Goal: Task Accomplishment & Management: Use online tool/utility

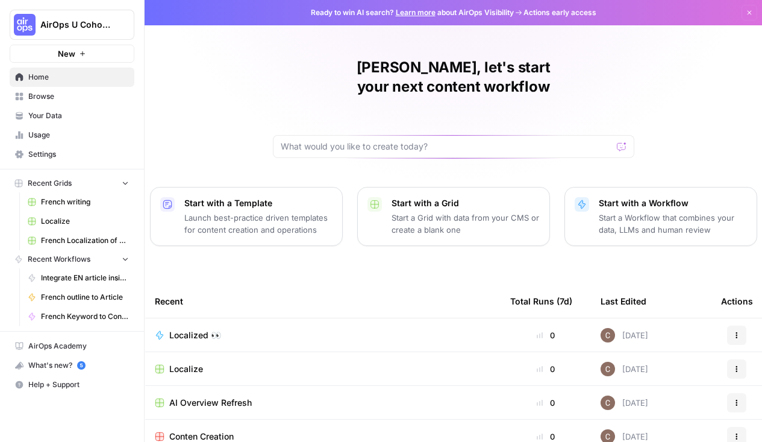
click at [276, 430] on div "Conten Creation" at bounding box center [323, 436] width 336 height 12
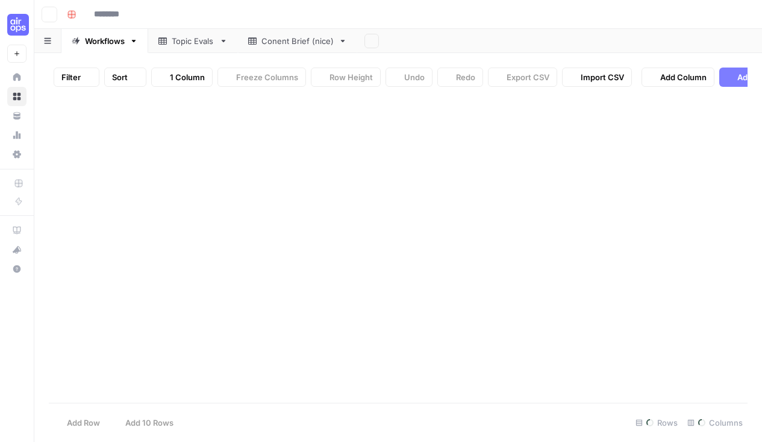
type input "**********"
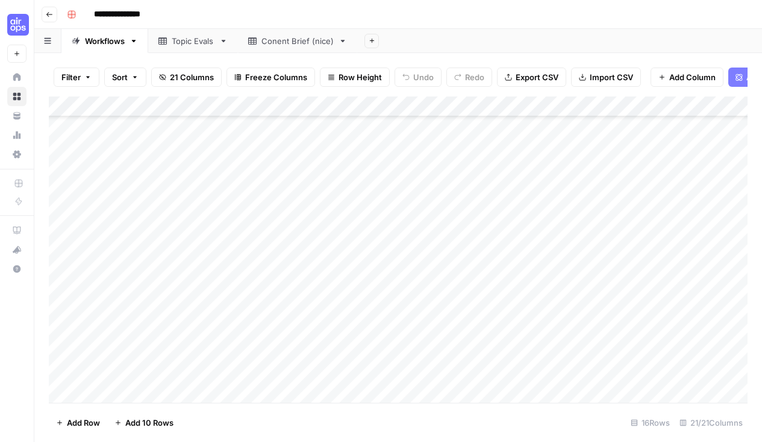
scroll to position [58, 0]
click at [169, 398] on div "Add Column" at bounding box center [398, 251] width 699 height 310
type textarea "*********"
click at [311, 410] on footer "Add Row Add 10 Rows 17 Rows 21/21 Columns" at bounding box center [398, 422] width 699 height 39
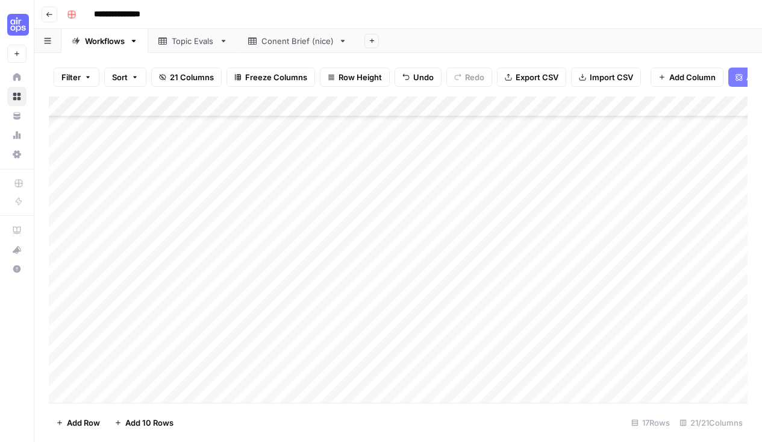
click at [303, 385] on div "Add Column" at bounding box center [398, 251] width 699 height 310
type textarea "**********"
click at [357, 413] on footer "Add Row Add 10 Rows 17 Rows 21/21 Columns" at bounding box center [398, 422] width 699 height 39
click at [372, 393] on div "Add Column" at bounding box center [398, 251] width 699 height 310
click at [447, 393] on div "Add Column" at bounding box center [398, 251] width 699 height 310
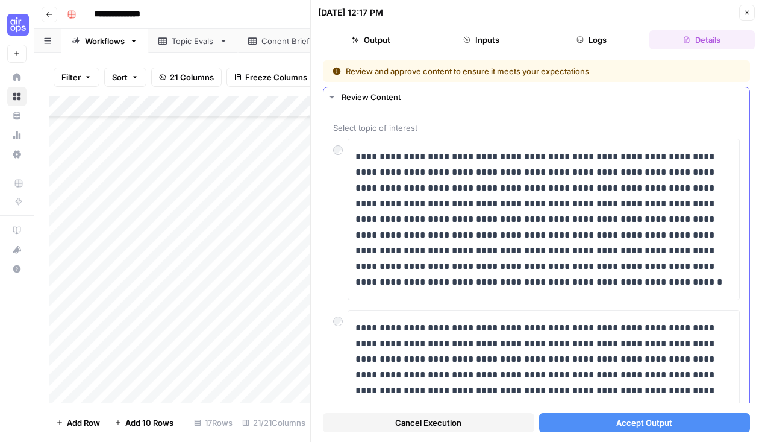
click at [336, 173] on div "**********" at bounding box center [536, 220] width 407 height 162
click at [526, 149] on p "**********" at bounding box center [544, 219] width 377 height 141
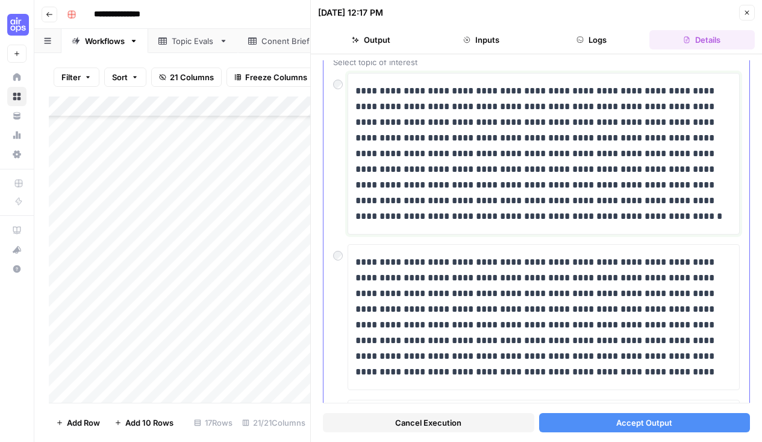
scroll to position [67, 0]
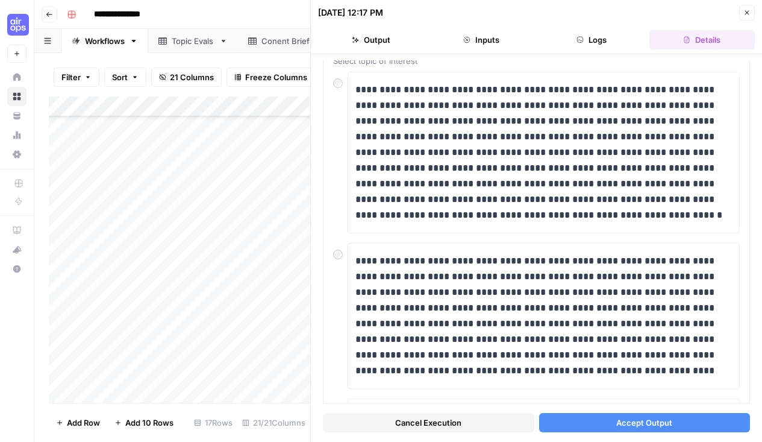
click at [620, 418] on span "Accept Output" at bounding box center [645, 422] width 56 height 12
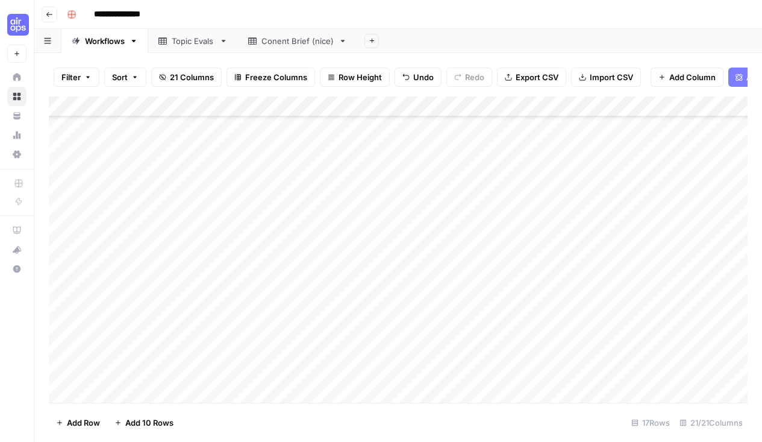
click at [410, 391] on div "Add Column" at bounding box center [398, 251] width 699 height 310
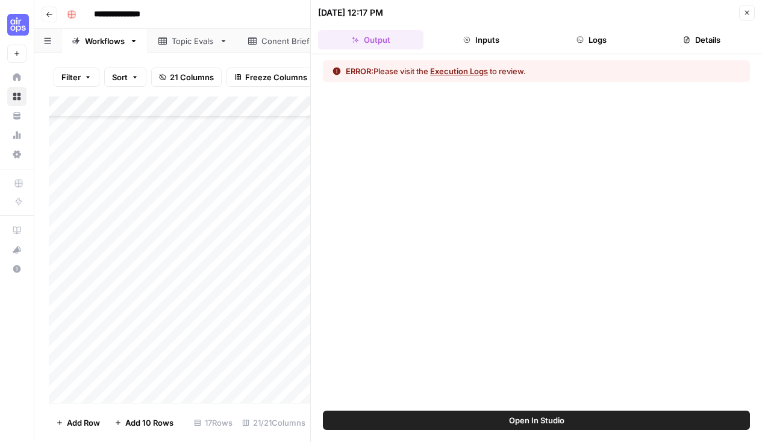
click at [461, 73] on button "Execution Logs" at bounding box center [459, 71] width 58 height 12
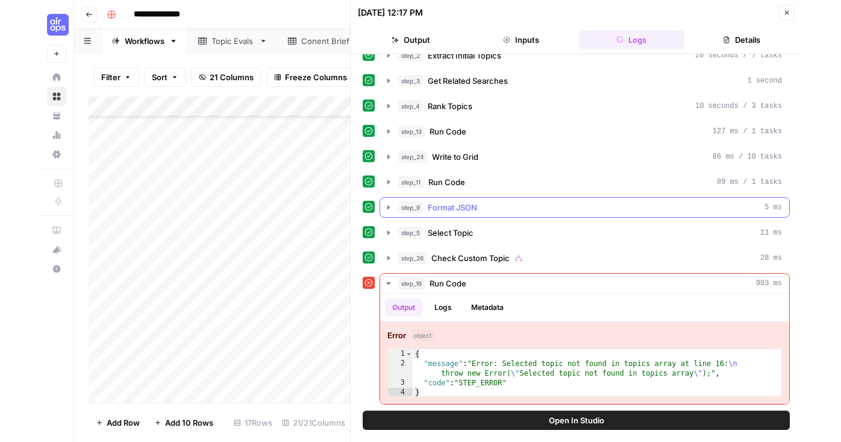
scroll to position [116, 0]
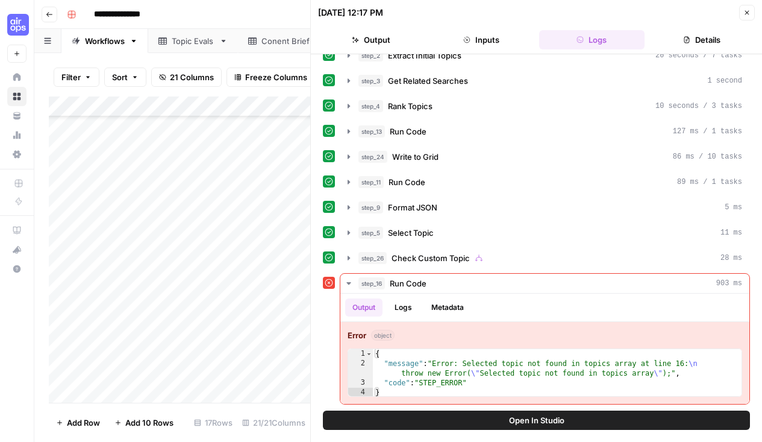
click at [577, 418] on button "Open In Studio" at bounding box center [536, 419] width 427 height 19
click at [564, 416] on span "Open In Studio" at bounding box center [536, 420] width 55 height 12
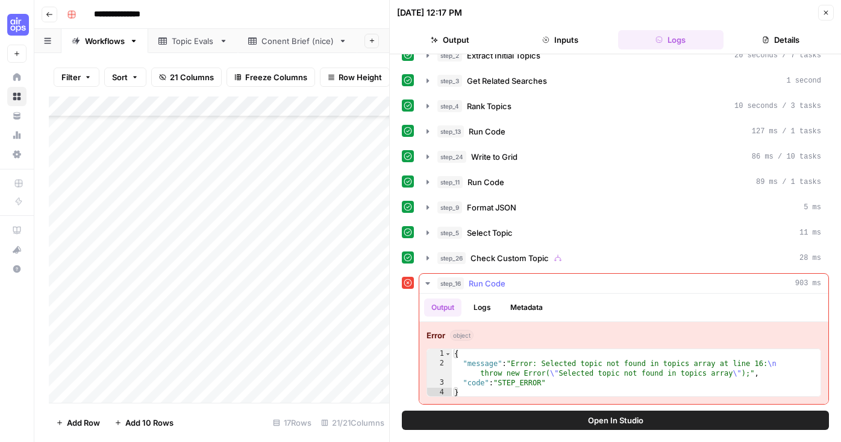
scroll to position [0, 0]
click at [762, 8] on button "Close" at bounding box center [826, 13] width 16 height 16
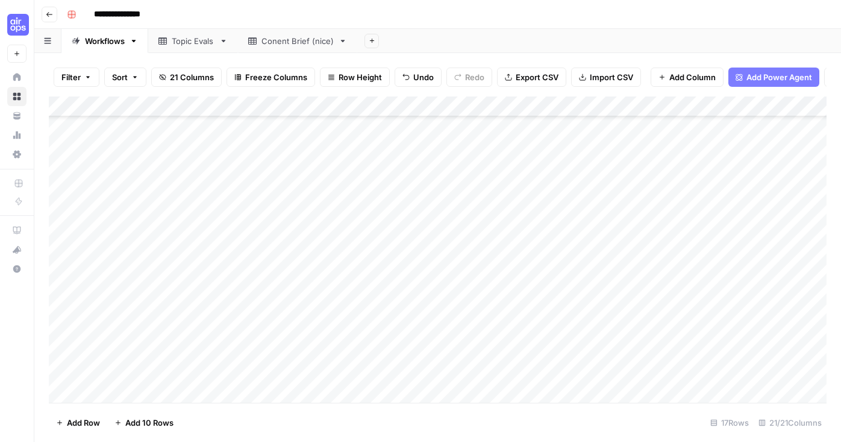
click at [448, 389] on div "Add Column" at bounding box center [438, 251] width 778 height 310
click at [449, 387] on div "Add Column" at bounding box center [438, 251] width 778 height 310
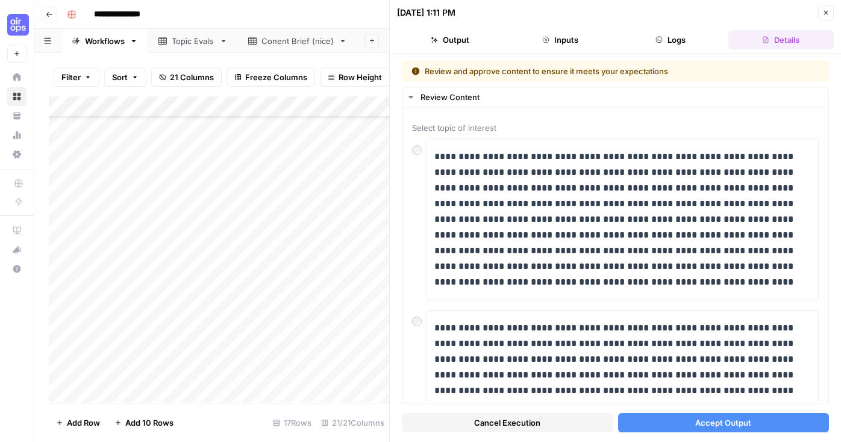
click at [704, 423] on span "Accept Output" at bounding box center [724, 422] width 56 height 12
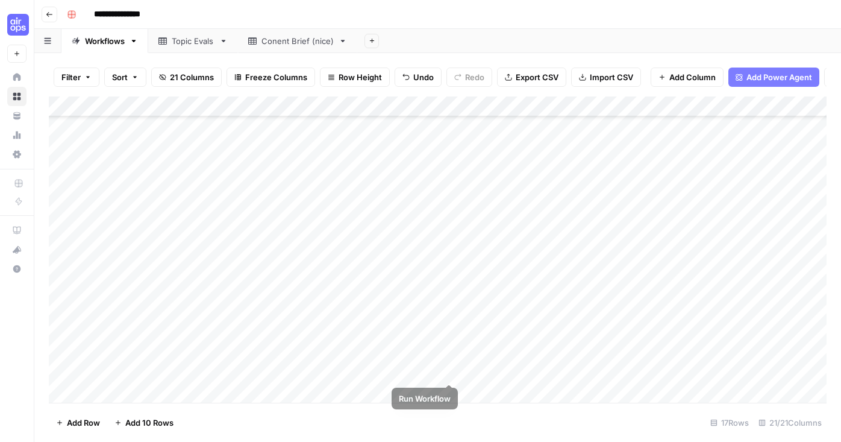
click at [447, 386] on div "Add Column" at bounding box center [438, 251] width 778 height 310
click at [448, 391] on div "Add Column" at bounding box center [438, 251] width 778 height 310
